Goal: Information Seeking & Learning: Compare options

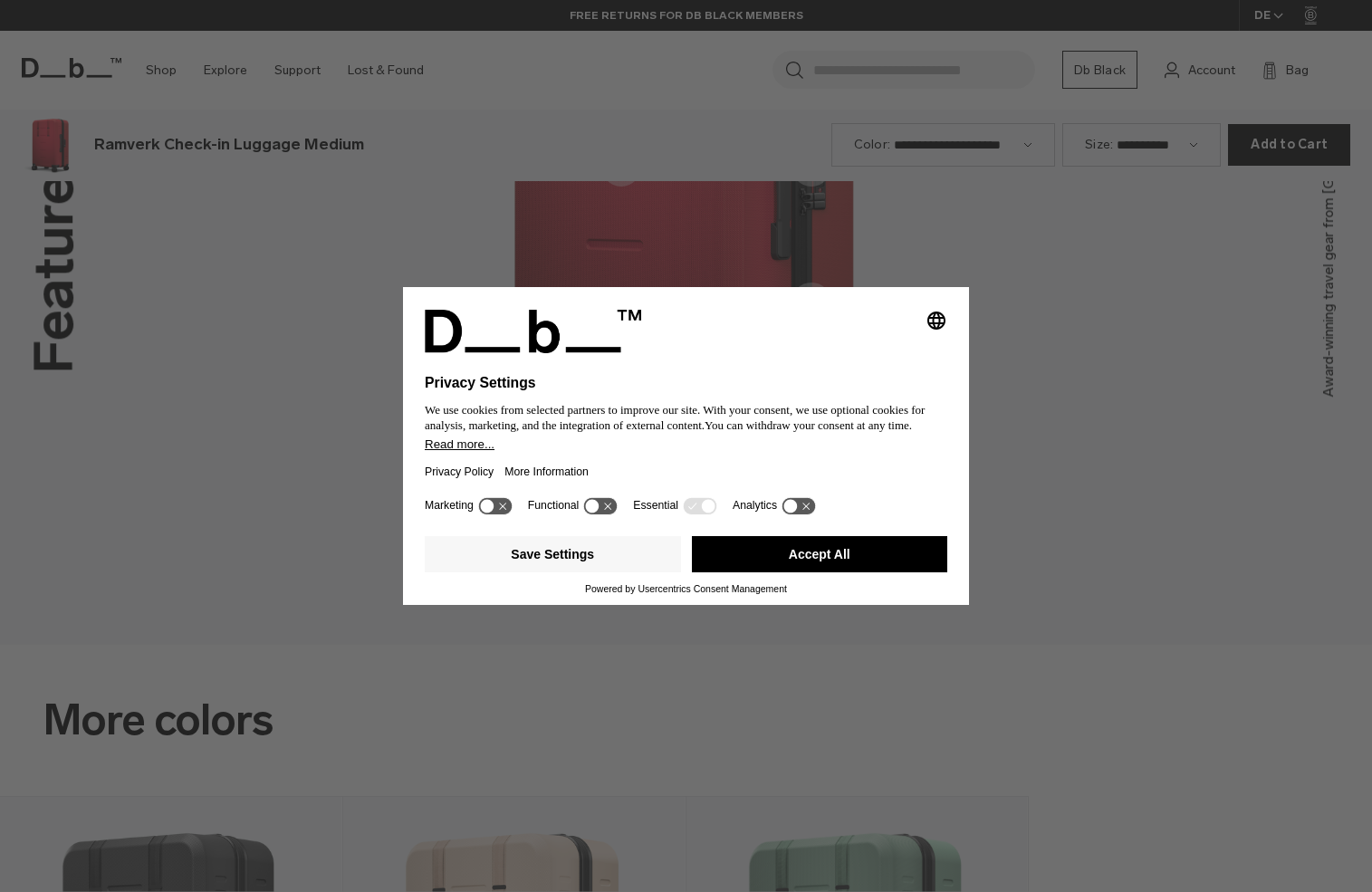
scroll to position [2676, 0]
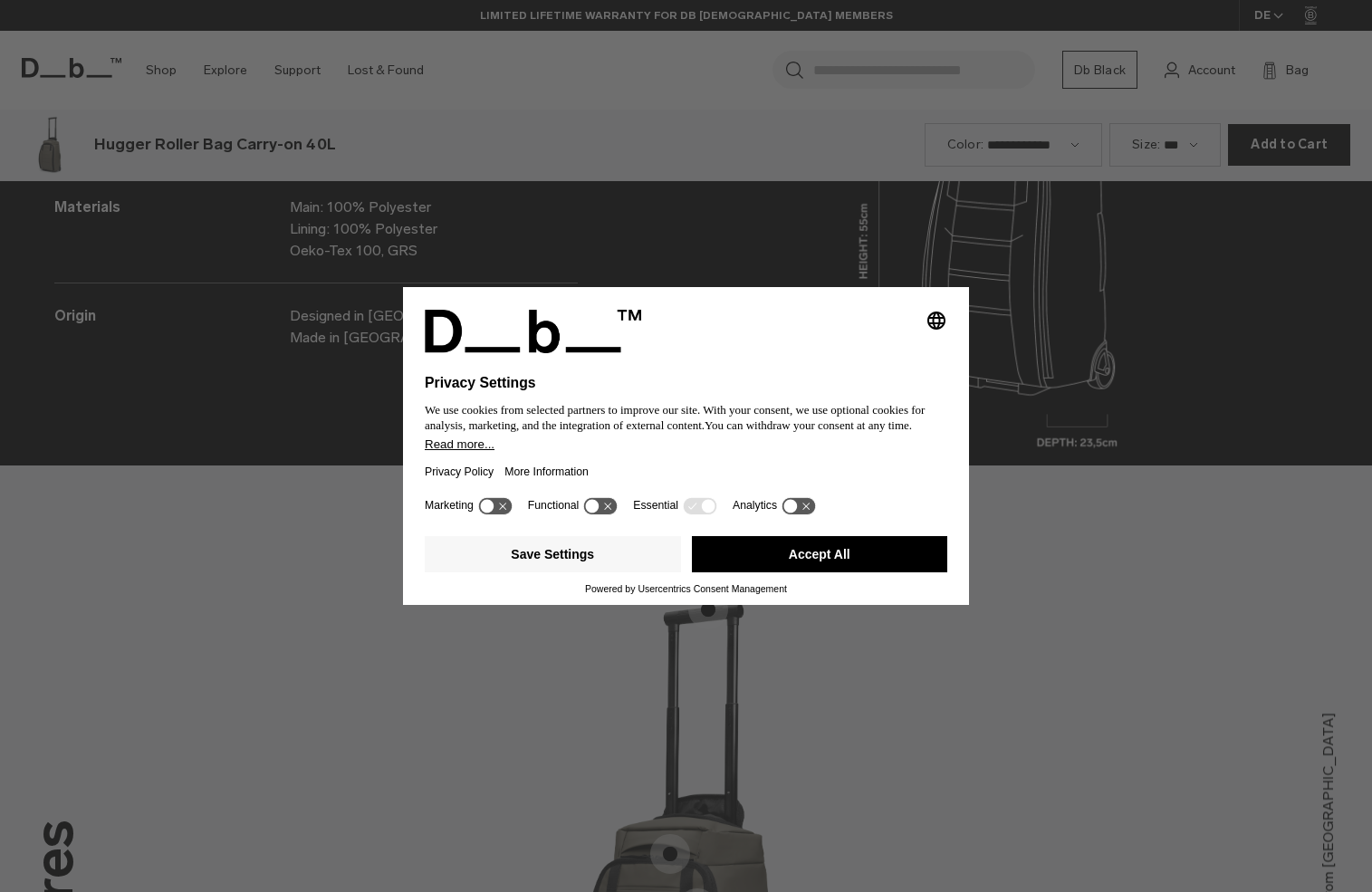
scroll to position [2676, 0]
